Goal: Information Seeking & Learning: Check status

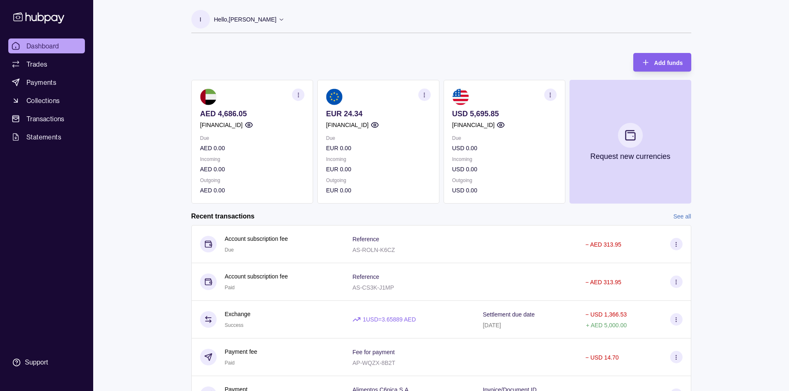
click at [378, 122] on icon "button" at bounding box center [374, 125] width 8 height 8
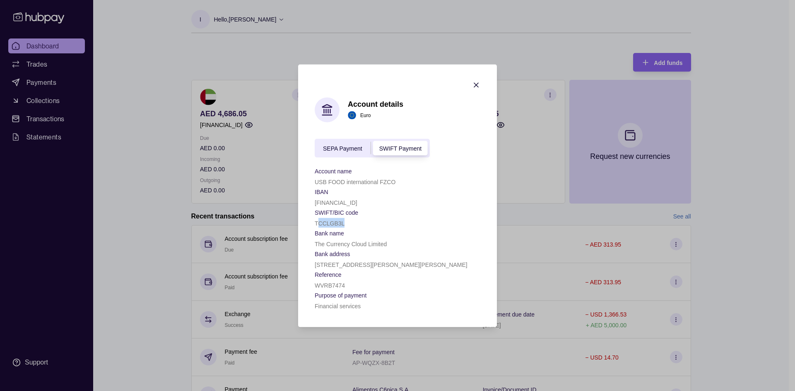
drag, startPoint x: 319, startPoint y: 224, endPoint x: 345, endPoint y: 224, distance: 26.1
click at [345, 224] on div "TCCLGB3L" at bounding box center [398, 223] width 166 height 10
click at [357, 226] on div "TCCLGB3L" at bounding box center [398, 223] width 166 height 10
drag, startPoint x: 319, startPoint y: 223, endPoint x: 347, endPoint y: 224, distance: 28.2
click at [347, 224] on div "TCCLGB3L" at bounding box center [398, 223] width 166 height 10
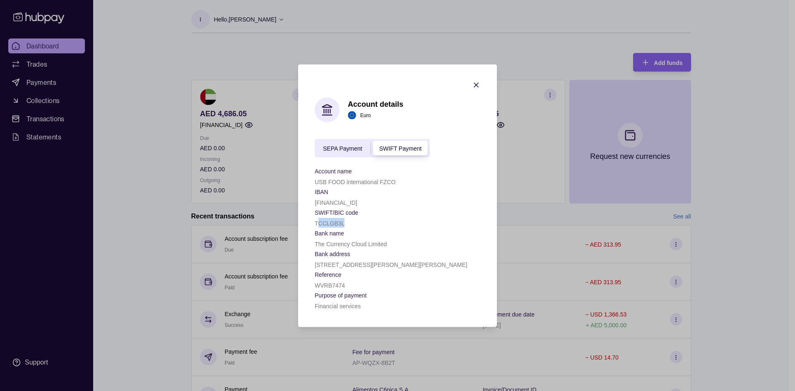
click at [353, 223] on div "TCCLGB3L" at bounding box center [398, 223] width 166 height 10
drag, startPoint x: 322, startPoint y: 202, endPoint x: 378, endPoint y: 206, distance: 56.5
click at [378, 206] on div "[FINANCIAL_ID]" at bounding box center [398, 202] width 166 height 10
click at [340, 146] on span "SEPA Payment" at bounding box center [342, 148] width 39 height 7
click at [395, 146] on span "SWIFT Payment" at bounding box center [400, 148] width 42 height 7
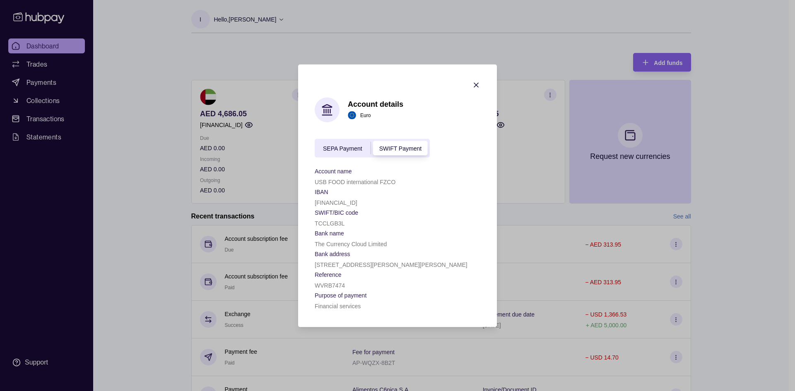
click at [364, 146] on div "SEPA Payment" at bounding box center [343, 148] width 56 height 10
drag, startPoint x: 314, startPoint y: 202, endPoint x: 398, endPoint y: 205, distance: 84.1
click at [398, 205] on section "Account details Euro SEPA Payment SWIFT Payment Account name USB FOOD internati…" at bounding box center [397, 195] width 199 height 263
drag, startPoint x: 318, startPoint y: 223, endPoint x: 345, endPoint y: 223, distance: 26.9
click at [345, 223] on div "TCCLGB31" at bounding box center [398, 223] width 166 height 10
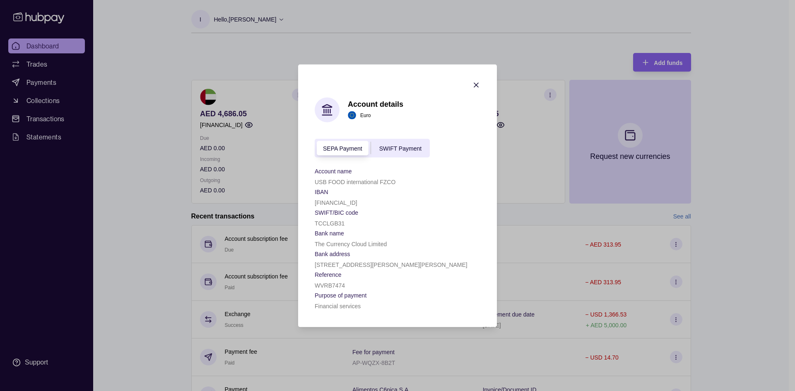
click at [361, 231] on section "Bank name" at bounding box center [398, 233] width 166 height 10
drag, startPoint x: 317, startPoint y: 204, endPoint x: 379, endPoint y: 202, distance: 62.1
click at [357, 202] on p "GB85TCCL00997979500774" at bounding box center [336, 202] width 43 height 7
click at [361, 219] on div "TCCLGB31" at bounding box center [398, 223] width 166 height 10
click at [406, 150] on span "SWIFT Payment" at bounding box center [400, 148] width 42 height 7
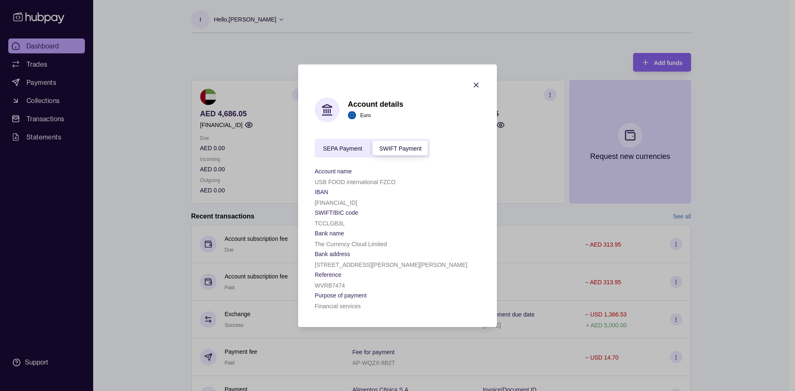
click at [353, 151] on span "SEPA Payment" at bounding box center [342, 148] width 39 height 7
click at [389, 150] on span "SWIFT Payment" at bounding box center [400, 148] width 42 height 7
click at [349, 149] on span "SEPA Payment" at bounding box center [342, 148] width 39 height 7
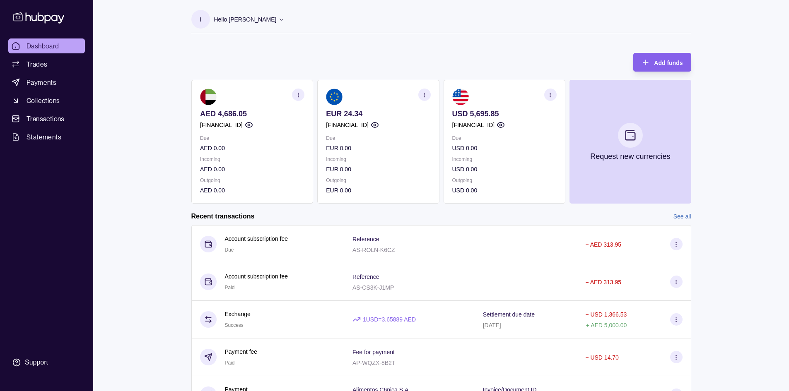
click at [253, 125] on icon "button" at bounding box center [248, 125] width 8 height 8
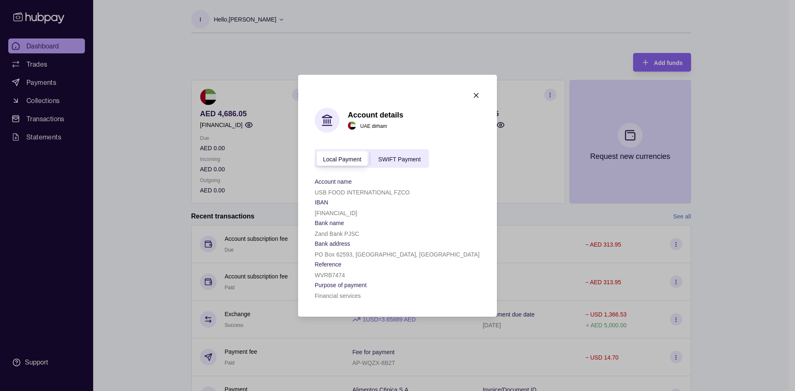
click at [475, 92] on icon "button" at bounding box center [476, 95] width 8 height 8
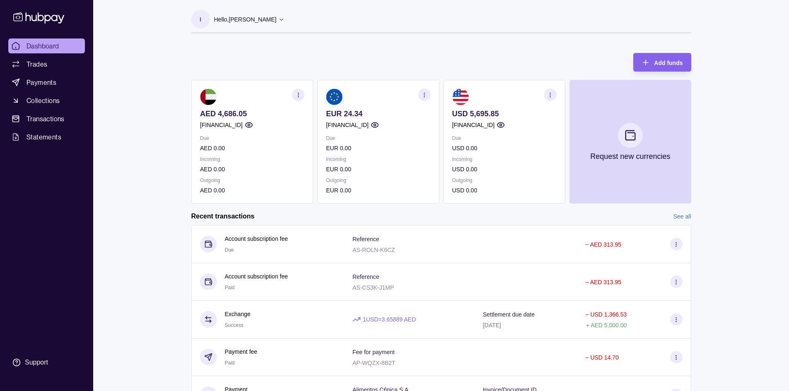
click at [501, 124] on circle "button" at bounding box center [500, 125] width 2 height 2
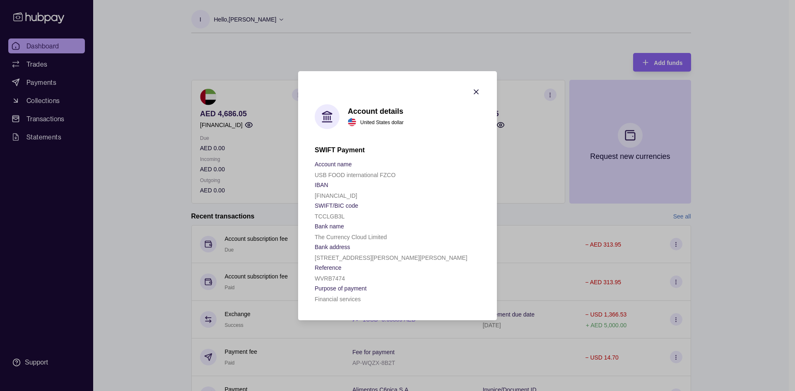
click at [478, 92] on icon "button" at bounding box center [476, 92] width 8 height 8
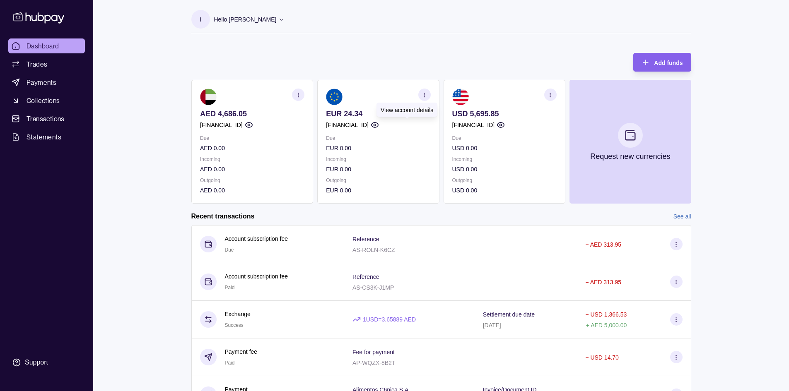
click at [378, 124] on icon "button" at bounding box center [374, 125] width 8 height 8
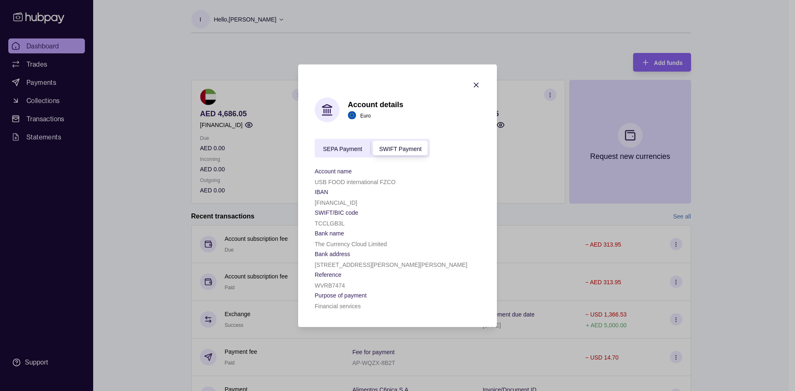
click at [330, 148] on span "SEPA Payment" at bounding box center [342, 148] width 39 height 7
click at [476, 83] on icon "button" at bounding box center [476, 85] width 8 height 8
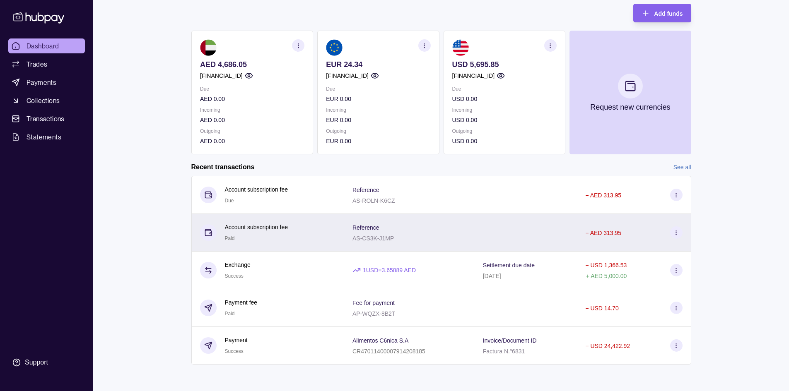
scroll to position [8, 0]
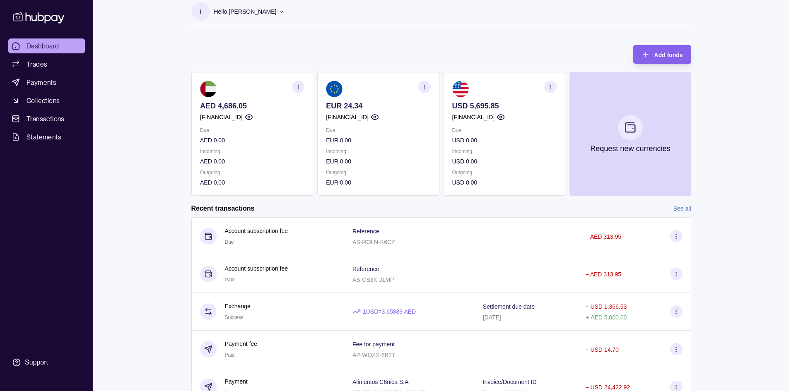
click at [378, 115] on icon "button" at bounding box center [374, 117] width 8 height 8
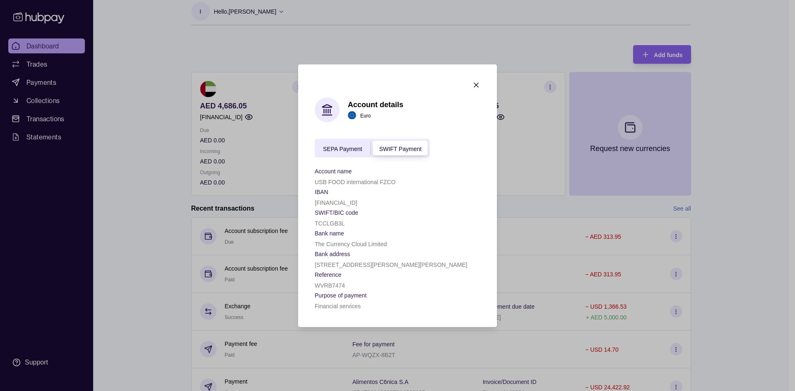
click at [336, 164] on form "SEPA Payment SWIFT Payment Account name USB FOOD international FZCO IBAN GB27TC…" at bounding box center [398, 225] width 166 height 172
click at [335, 159] on form "SEPA Payment SWIFT Payment Account name USB FOOD international FZCO IBAN GB27TC…" at bounding box center [398, 225] width 166 height 172
click at [335, 157] on div "SEPA Payment SWIFT Payment" at bounding box center [372, 148] width 115 height 19
click at [337, 152] on div "SEPA Payment" at bounding box center [343, 148] width 56 height 10
click at [478, 81] on icon "button" at bounding box center [476, 85] width 8 height 8
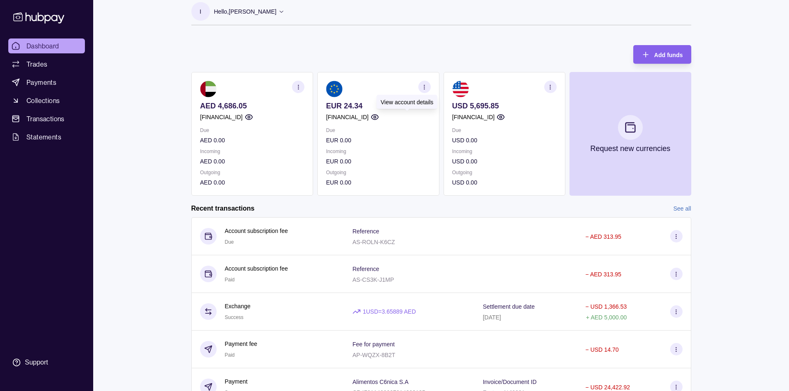
click at [376, 116] on circle "button" at bounding box center [374, 117] width 2 height 2
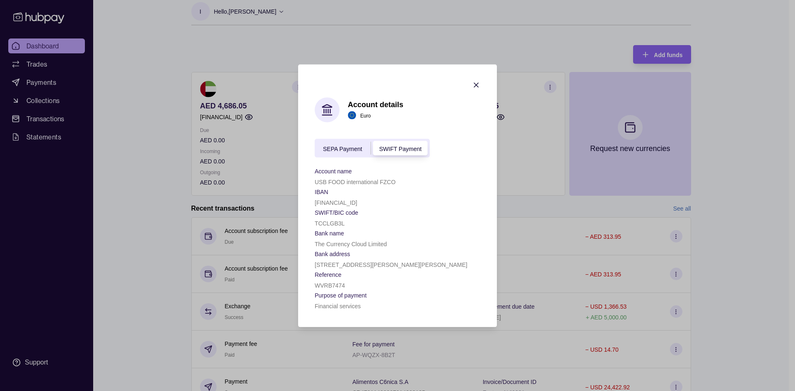
click at [352, 149] on span "SEPA Payment" at bounding box center [342, 148] width 39 height 7
click at [395, 150] on span "SWIFT Payment" at bounding box center [400, 148] width 42 height 7
drag, startPoint x: 348, startPoint y: 223, endPoint x: 311, endPoint y: 222, distance: 37.3
click at [311, 222] on section "Account details Euro SEPA Payment SWIFT Payment Account name USB FOOD internati…" at bounding box center [397, 195] width 199 height 263
copy p "TCCLGB3L"
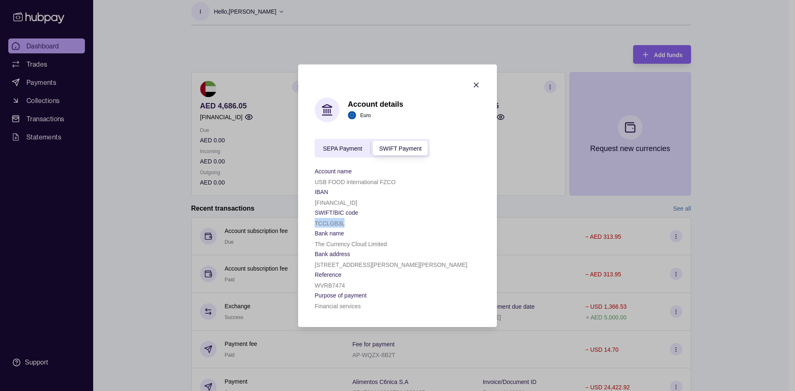
click at [363, 225] on div "TCCLGB3L" at bounding box center [398, 223] width 166 height 10
click at [361, 147] on span "SEPA Payment" at bounding box center [342, 148] width 39 height 7
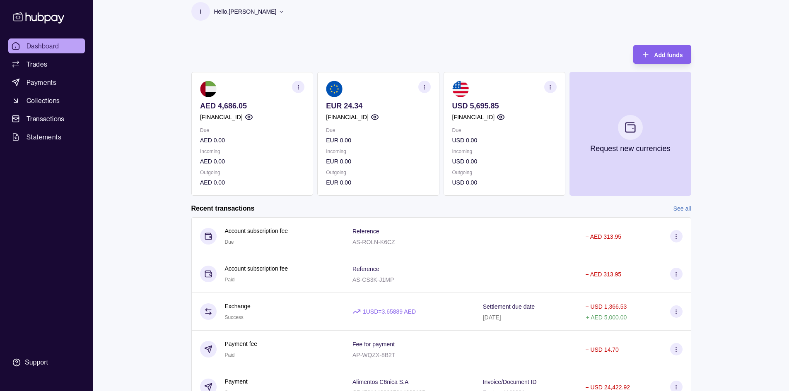
click at [364, 149] on p "Incoming" at bounding box center [378, 151] width 104 height 9
click at [378, 116] on icon "button" at bounding box center [374, 117] width 8 height 8
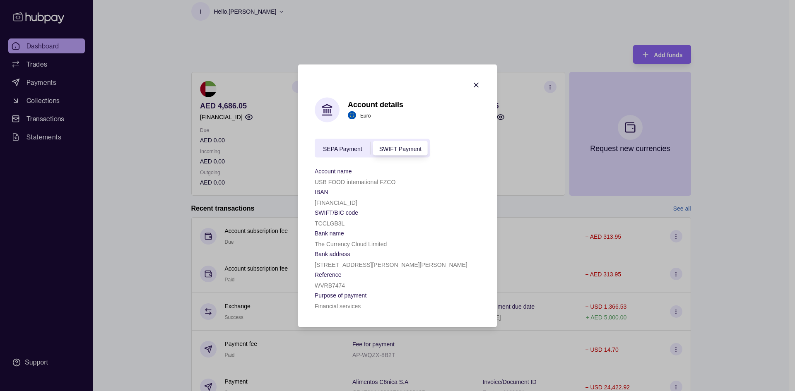
click at [474, 83] on icon "button" at bounding box center [476, 85] width 4 height 4
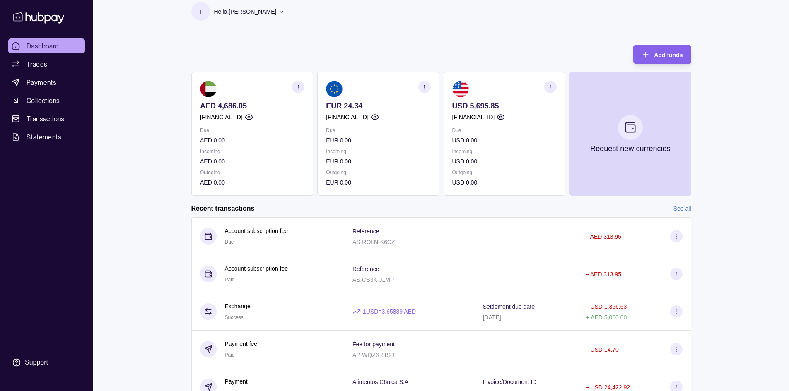
click at [338, 87] on img at bounding box center [334, 89] width 17 height 17
click at [430, 84] on section "button" at bounding box center [424, 87] width 12 height 12
click at [379, 86] on link "View transactions" at bounding box center [362, 86] width 45 height 9
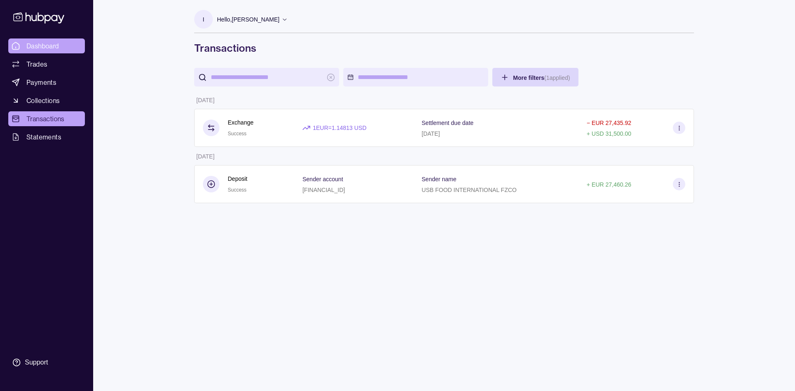
click at [47, 43] on span "Dashboard" at bounding box center [43, 46] width 33 height 10
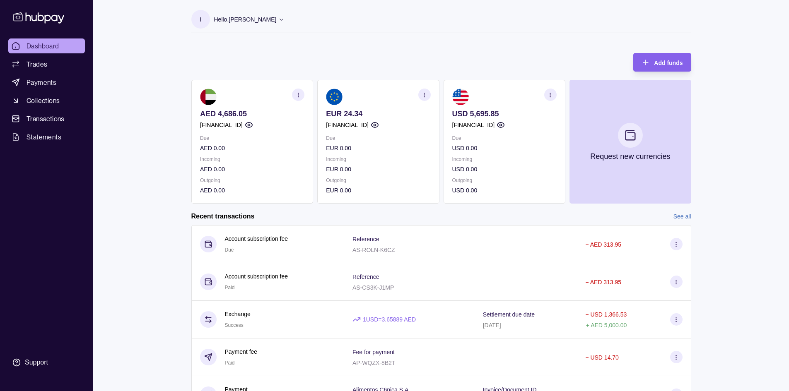
click at [64, 43] on link "Dashboard" at bounding box center [46, 46] width 77 height 15
click at [41, 49] on span "Dashboard" at bounding box center [43, 46] width 33 height 10
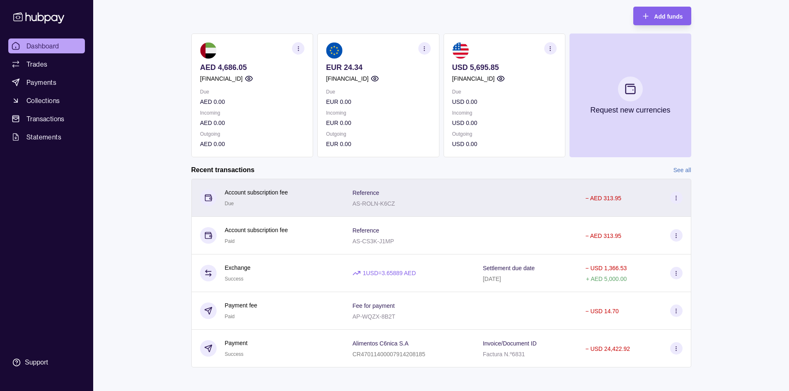
scroll to position [49, 0]
